Goal: Task Accomplishment & Management: Use online tool/utility

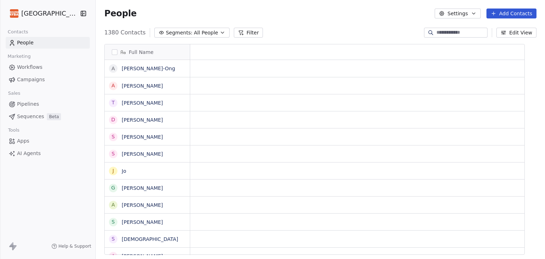
scroll to position [6, 6]
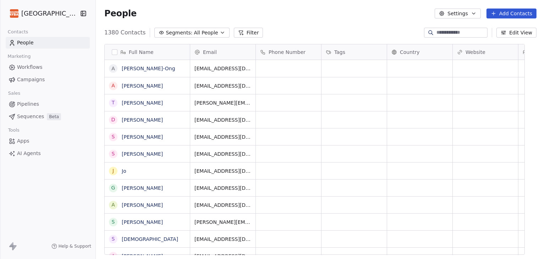
click at [33, 81] on span "Campaigns" at bounding box center [31, 79] width 28 height 7
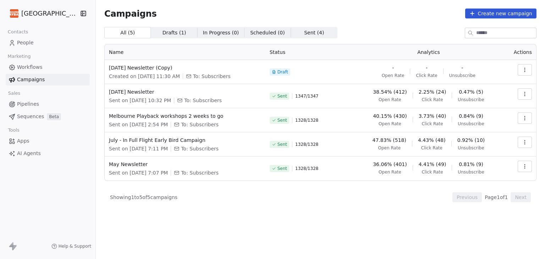
drag, startPoint x: 154, startPoint y: 93, endPoint x: 222, endPoint y: 49, distance: 80.5
click at [222, 49] on th "Name" at bounding box center [185, 52] width 161 height 16
click at [156, 94] on span "[DATE] Newsletter" at bounding box center [185, 91] width 152 height 7
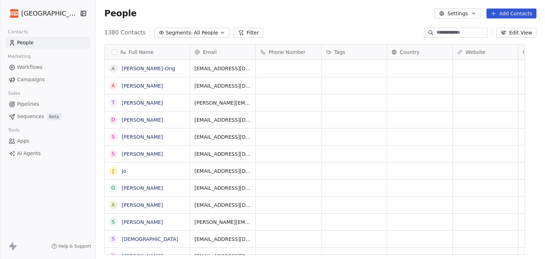
scroll to position [222, 432]
click at [30, 79] on span "Campaigns" at bounding box center [31, 79] width 28 height 7
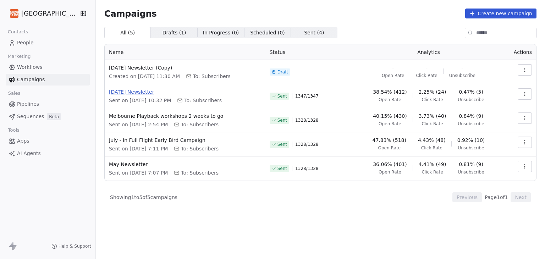
click at [146, 92] on span "[DATE] Newsletter" at bounding box center [185, 91] width 152 height 7
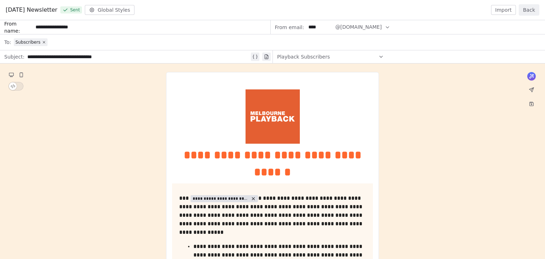
click at [508, 9] on button "Import" at bounding box center [503, 10] width 25 height 10
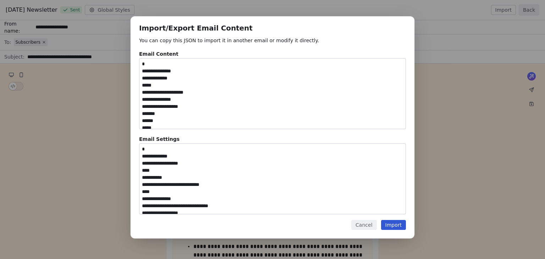
click at [195, 113] on textarea at bounding box center [273, 94] width 266 height 70
click at [399, 228] on button "Import" at bounding box center [393, 225] width 25 height 10
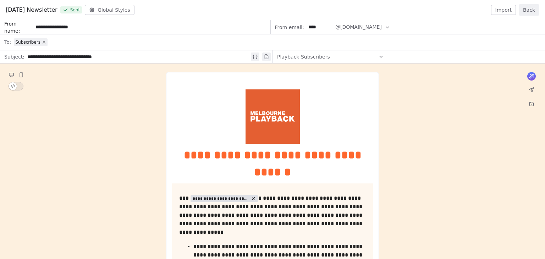
click at [533, 11] on button "Back" at bounding box center [529, 9] width 21 height 11
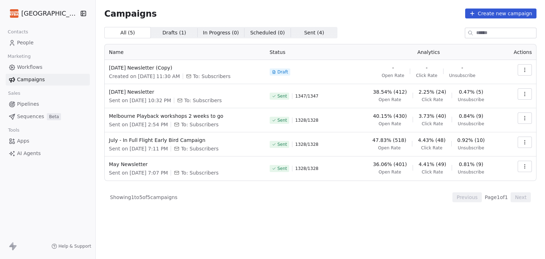
click at [530, 93] on button "button" at bounding box center [525, 93] width 14 height 11
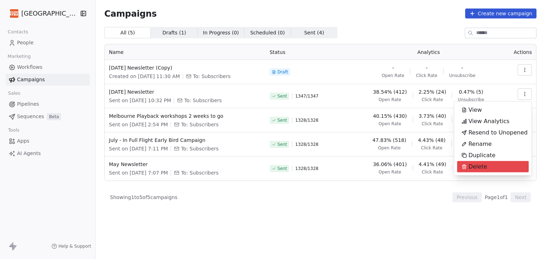
click at [429, 214] on html "Melbourne Playback Theatre Contacts People Marketing Workflows Campaigns Sales …" at bounding box center [272, 129] width 545 height 259
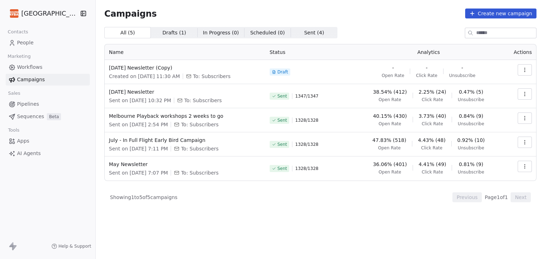
click at [68, 17] on html "Melbourne Playback Theatre Contacts People Marketing Workflows Campaigns Sales …" at bounding box center [272, 129] width 545 height 259
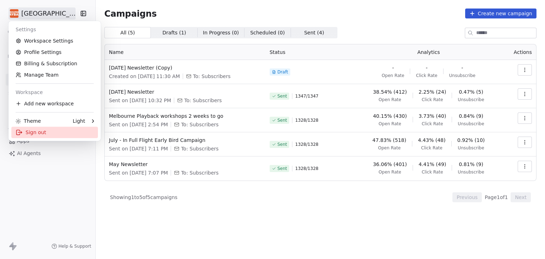
click at [59, 132] on div "Sign out" at bounding box center [54, 132] width 87 height 11
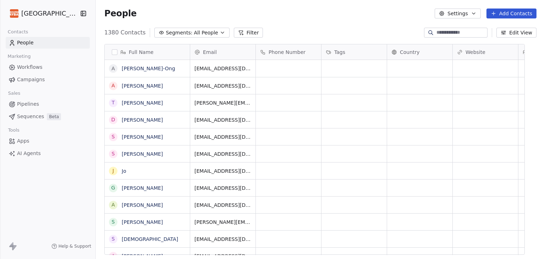
scroll to position [6, 6]
click at [80, 16] on html "Melbourne Playback Theatre Contacts People Marketing Workflows Campaigns Sales …" at bounding box center [272, 129] width 545 height 259
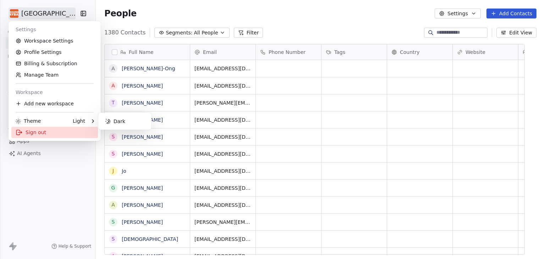
click at [55, 131] on div "Sign out" at bounding box center [54, 132] width 87 height 11
